Goal: Task Accomplishment & Management: Manage account settings

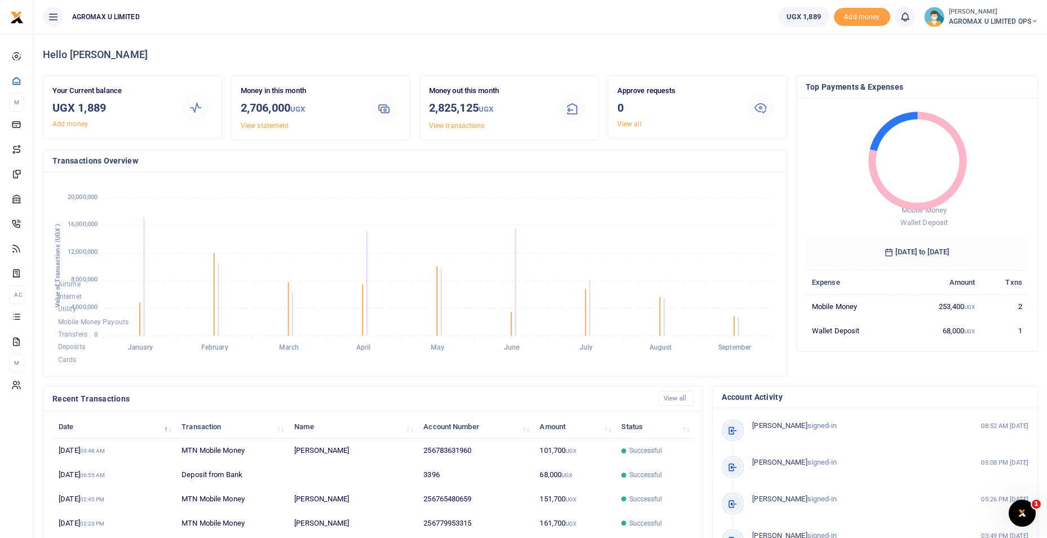
click at [1035, 19] on icon at bounding box center [1034, 21] width 7 height 8
click at [1005, 42] on link "Switch accounts" at bounding box center [994, 41] width 89 height 16
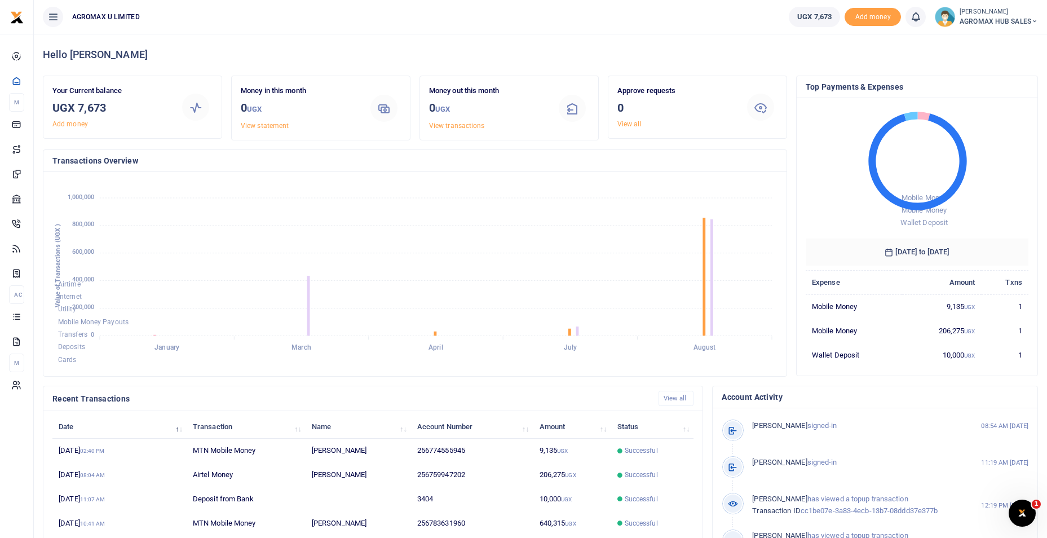
click at [1028, 19] on span "AGROMAX HUB SALES" at bounding box center [998, 21] width 78 height 10
click at [978, 42] on link "Switch accounts" at bounding box center [993, 41] width 89 height 16
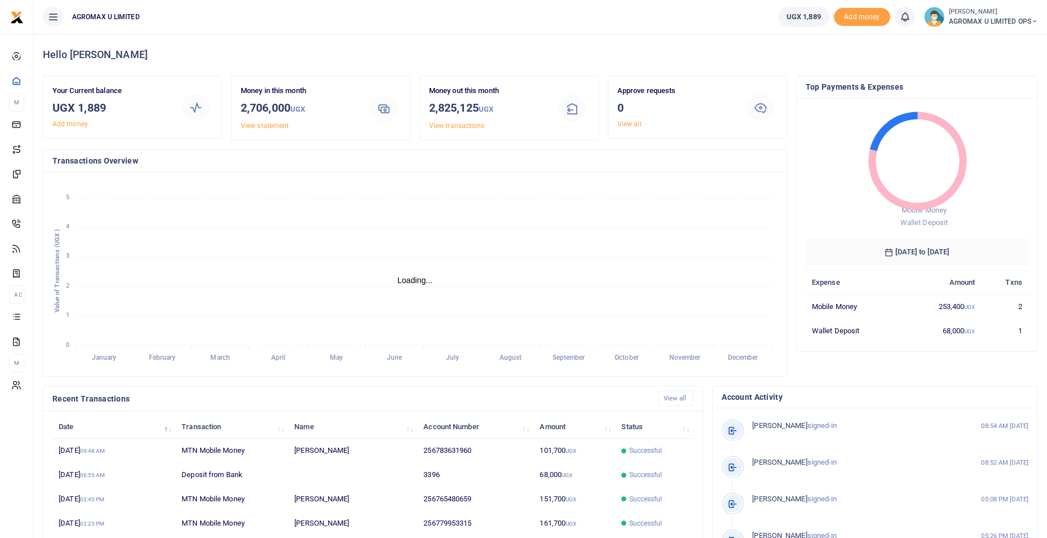
scroll to position [9, 9]
